Goal: Transaction & Acquisition: Subscribe to service/newsletter

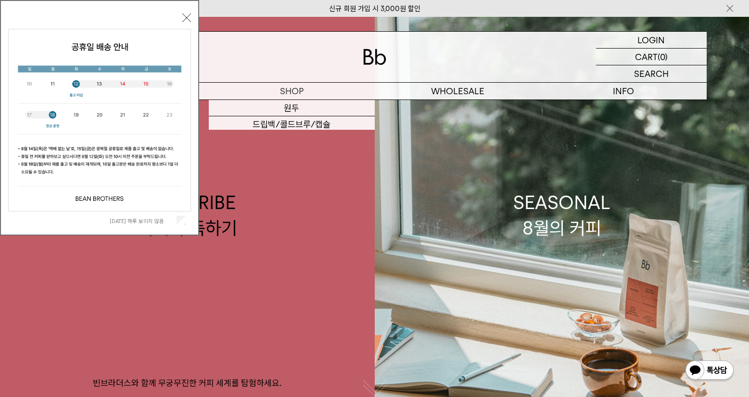
click at [186, 16] on button "닫기" at bounding box center [186, 17] width 9 height 9
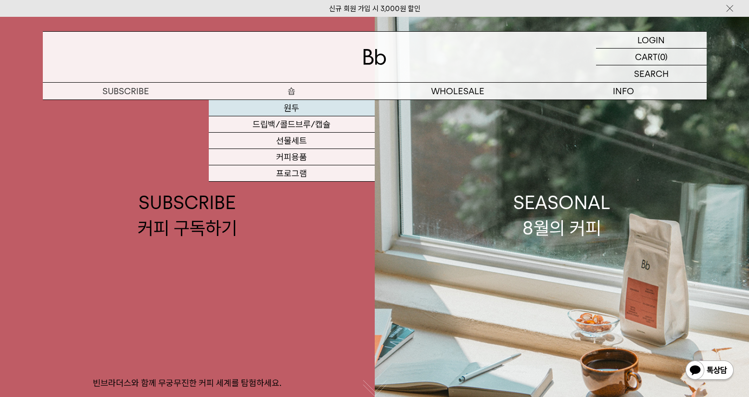
click at [306, 106] on link "원두" at bounding box center [292, 108] width 166 height 16
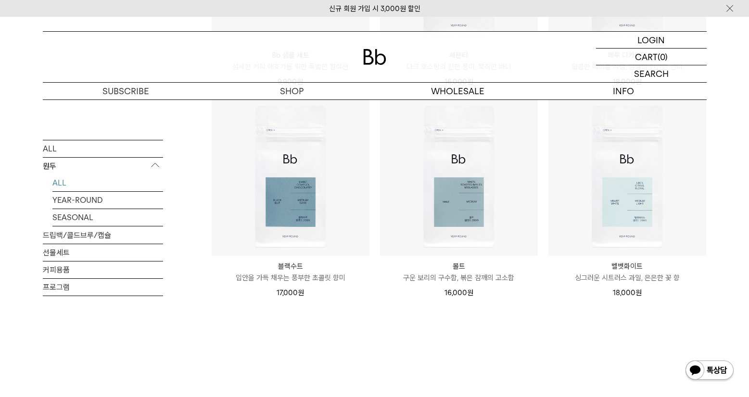
scroll to position [742, 0]
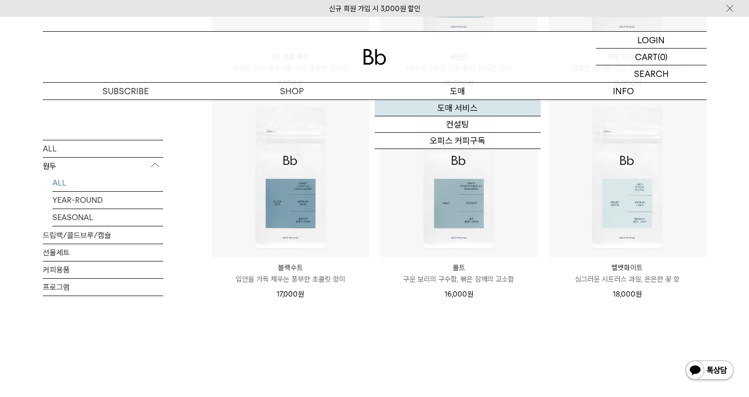
click at [456, 104] on link "도매 서비스" at bounding box center [458, 108] width 166 height 16
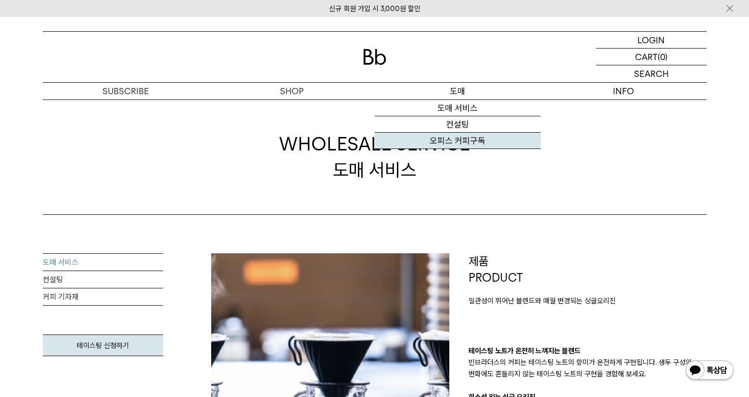
click at [471, 139] on link "오피스 커피구독" at bounding box center [458, 141] width 166 height 16
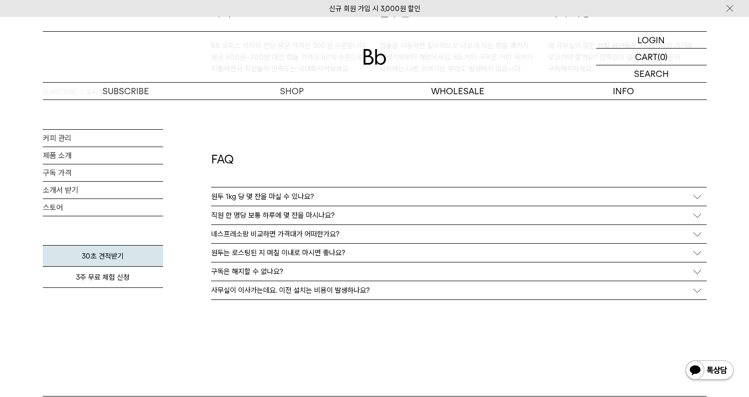
scroll to position [1683, 0]
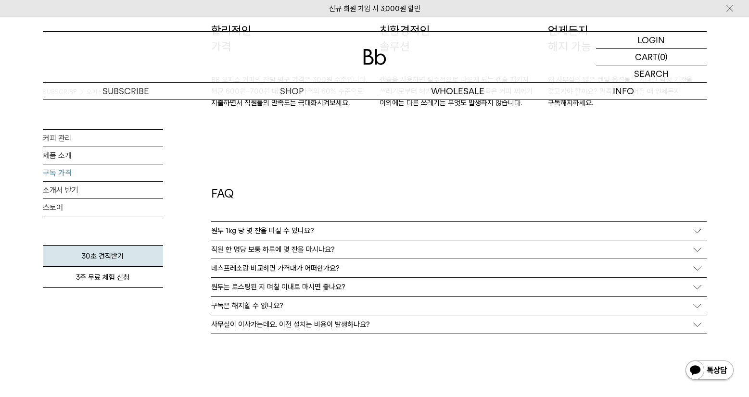
click at [72, 175] on link "구독 가격" at bounding box center [103, 172] width 120 height 17
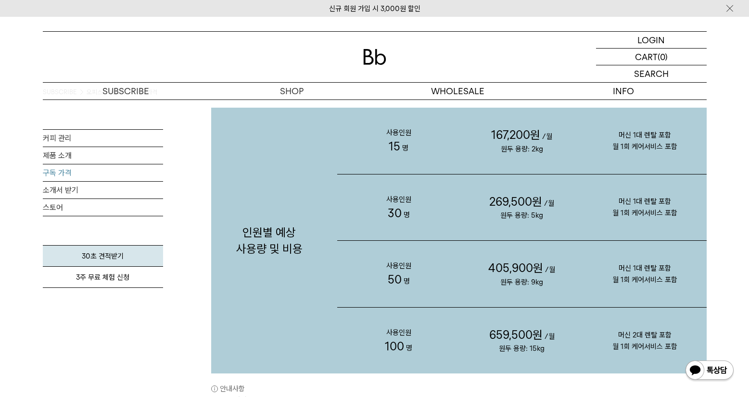
scroll to position [976, 0]
